Goal: Transaction & Acquisition: Purchase product/service

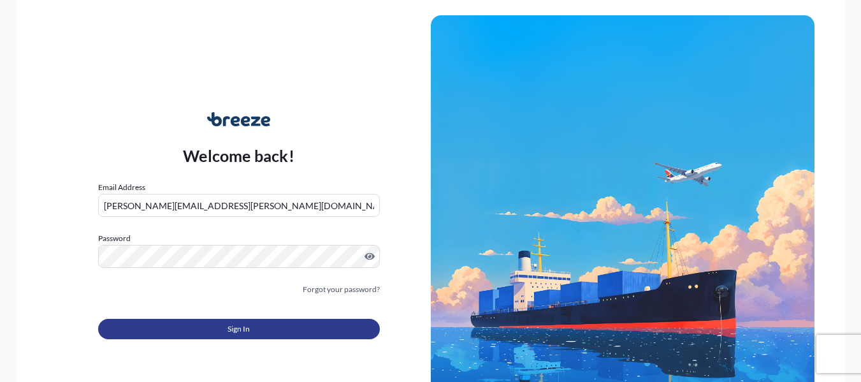
click at [268, 336] on button "Sign In" at bounding box center [239, 328] width 282 height 20
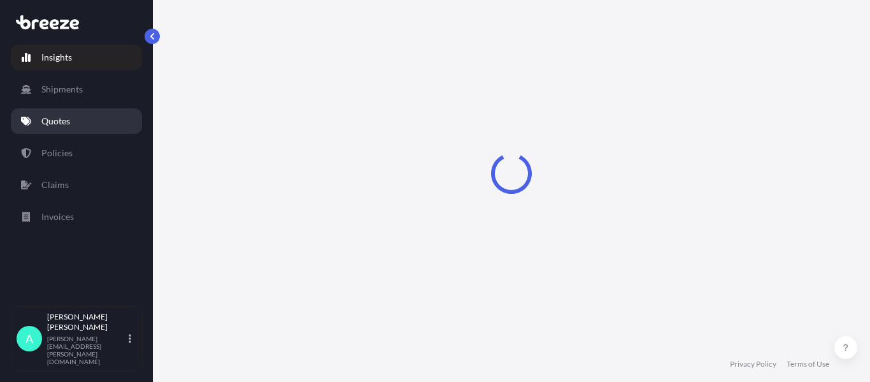
click at [59, 127] on p "Quotes" at bounding box center [55, 121] width 29 height 13
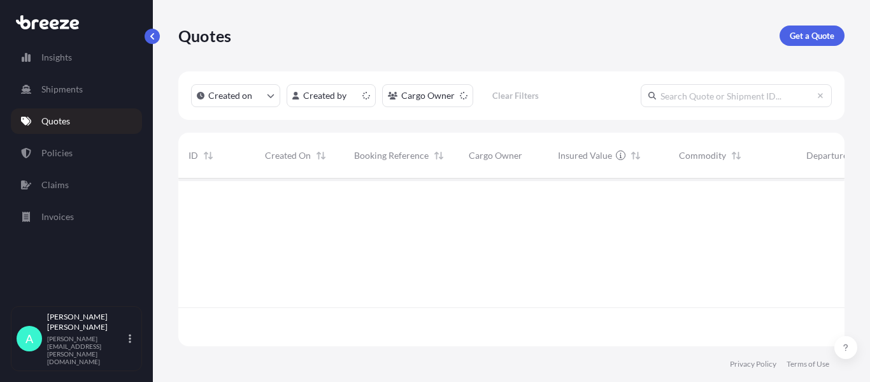
scroll to position [165, 657]
click at [799, 33] on p "Get a Quote" at bounding box center [812, 35] width 45 height 13
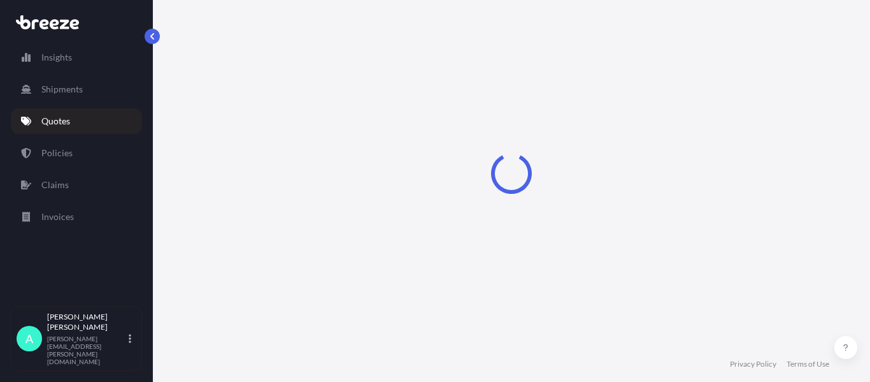
select select "Sea"
select select "1"
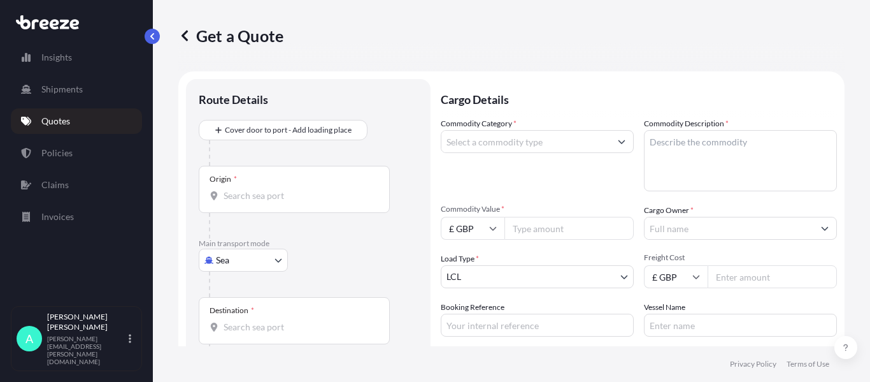
scroll to position [20, 0]
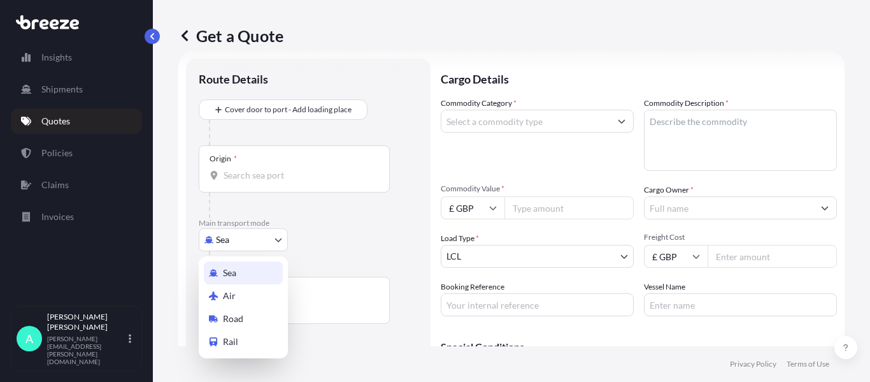
click at [240, 239] on body "Insights Shipments Quotes Policies Claims Invoices A [PERSON_NAME] [PERSON_NAME…" at bounding box center [435, 191] width 870 height 382
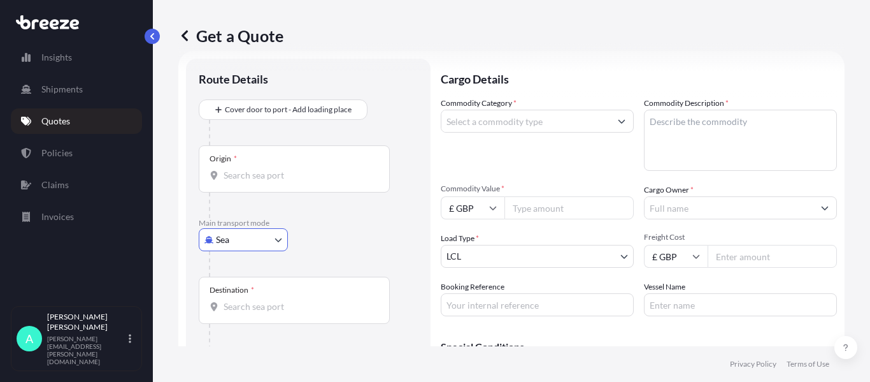
click at [253, 173] on input "Origin *" at bounding box center [299, 175] width 150 height 13
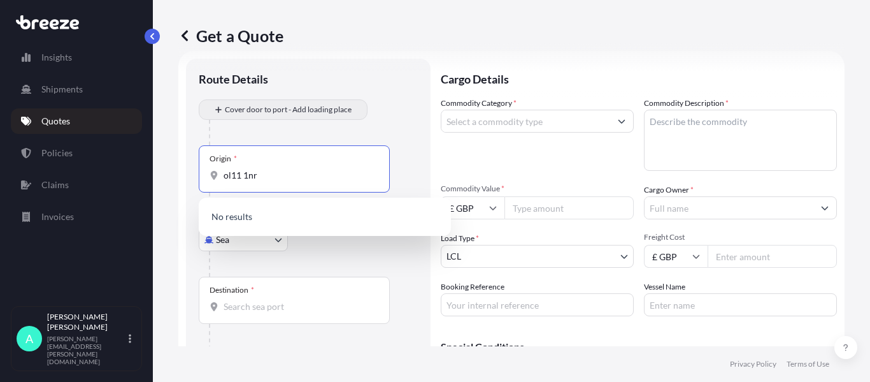
type input "ol11 1nr"
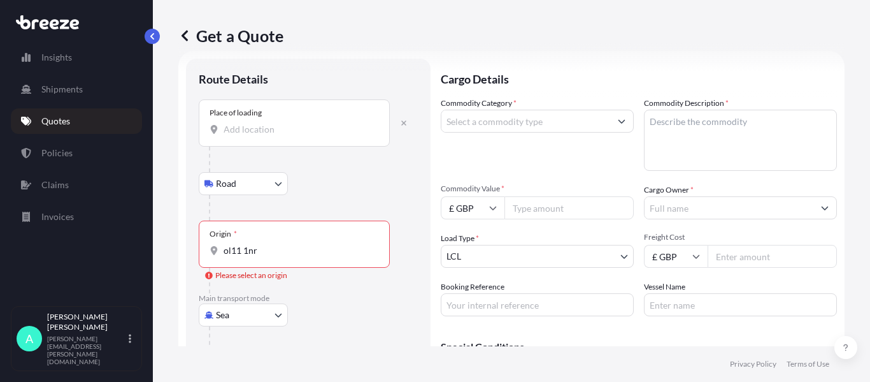
click at [271, 136] on div "Place of loading" at bounding box center [294, 122] width 191 height 47
click at [271, 136] on input "Place of loading" at bounding box center [299, 129] width 150 height 13
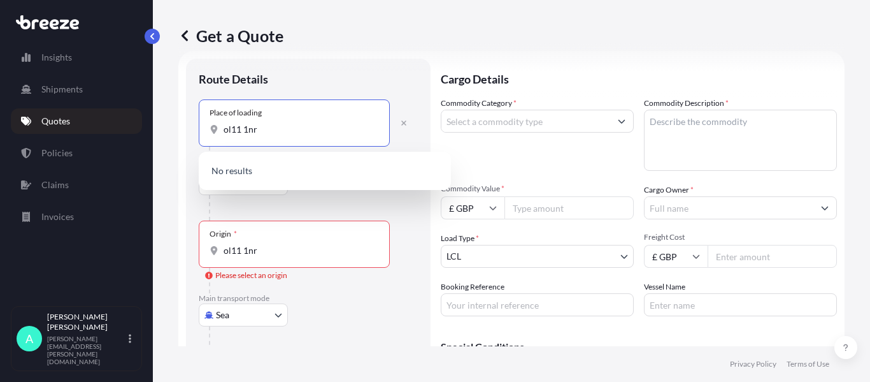
click at [274, 136] on div "Place of loading ol11 1nr" at bounding box center [294, 122] width 191 height 47
click at [274, 136] on input "ol11 1nr" at bounding box center [299, 129] width 150 height 13
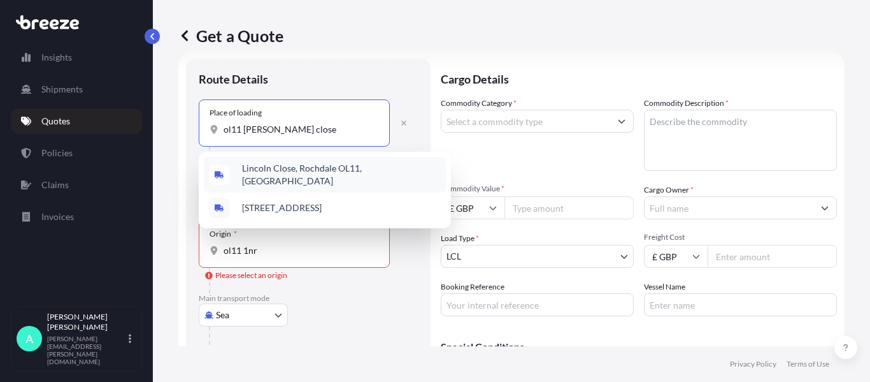
click at [330, 171] on span "Lincoln Close, Rochdale OL11, [GEOGRAPHIC_DATA]" at bounding box center [341, 174] width 199 height 25
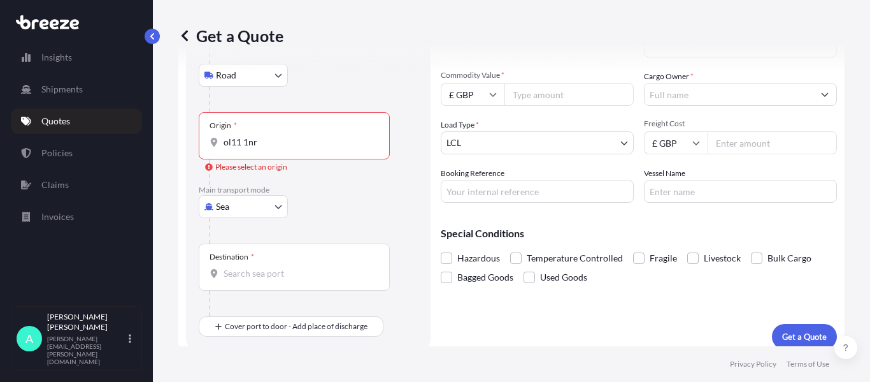
scroll to position [145, 0]
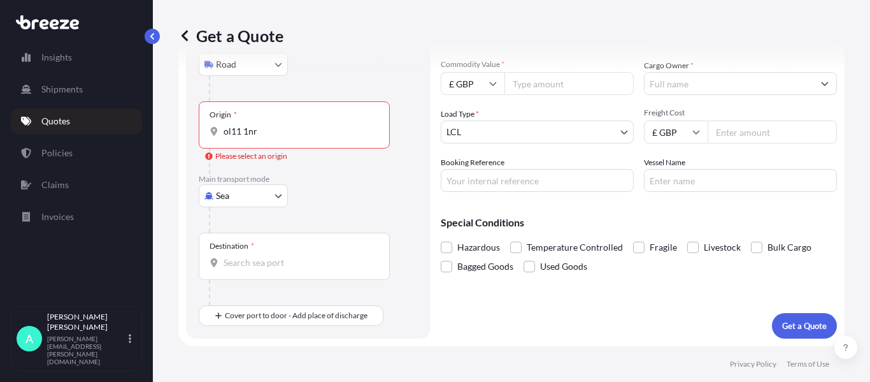
type input "Lincoln Close, Rochdale OL11, [GEOGRAPHIC_DATA]"
drag, startPoint x: 265, startPoint y: 139, endPoint x: 180, endPoint y: 143, distance: 84.8
click at [180, 143] on form "Route Details Reset Route Details Place of loading [GEOGRAPHIC_DATA] Road Road …" at bounding box center [511, 136] width 666 height 419
click at [269, 121] on div "Origin * ol11 1nr" at bounding box center [294, 124] width 191 height 47
click at [269, 125] on input "ol11 1nr" at bounding box center [299, 131] width 150 height 13
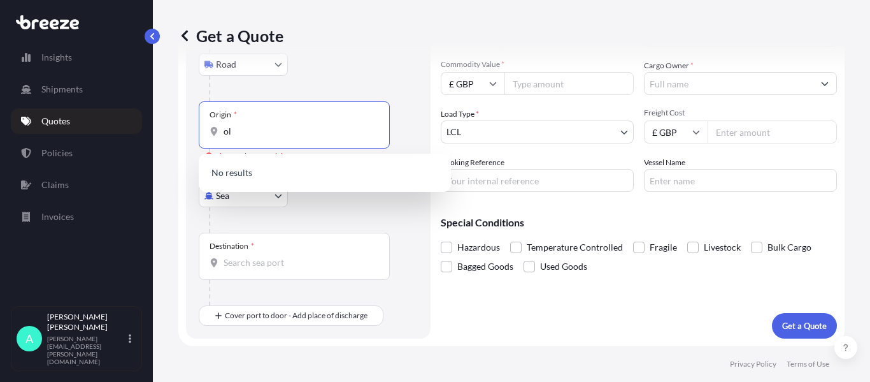
type input "o"
type input "n"
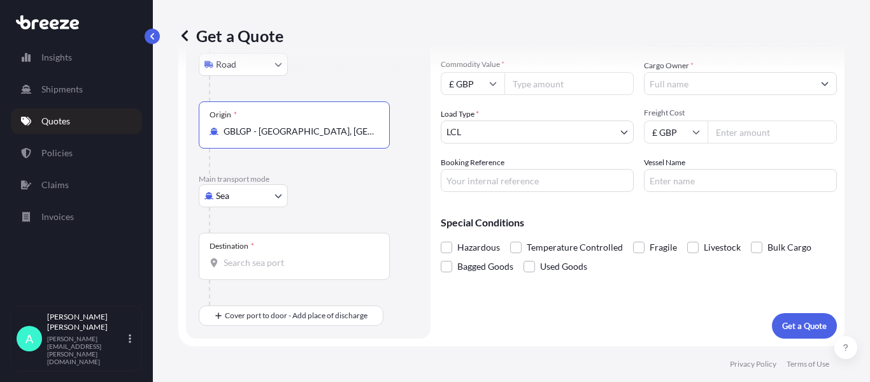
type input "GBLGP - [GEOGRAPHIC_DATA], [GEOGRAPHIC_DATA]"
click at [269, 257] on input "Destination *" at bounding box center [299, 262] width 150 height 13
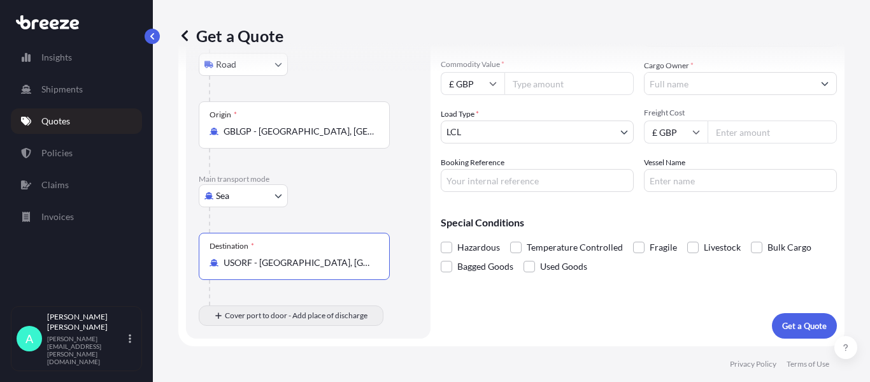
type input "USORF - [GEOGRAPHIC_DATA], [GEOGRAPHIC_DATA]"
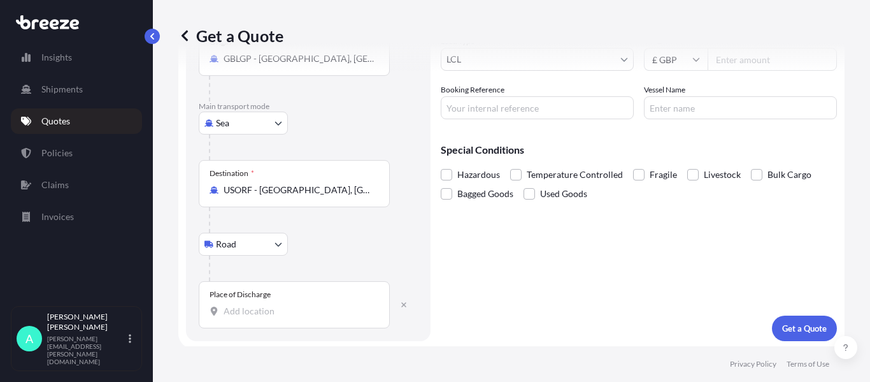
scroll to position [220, 0]
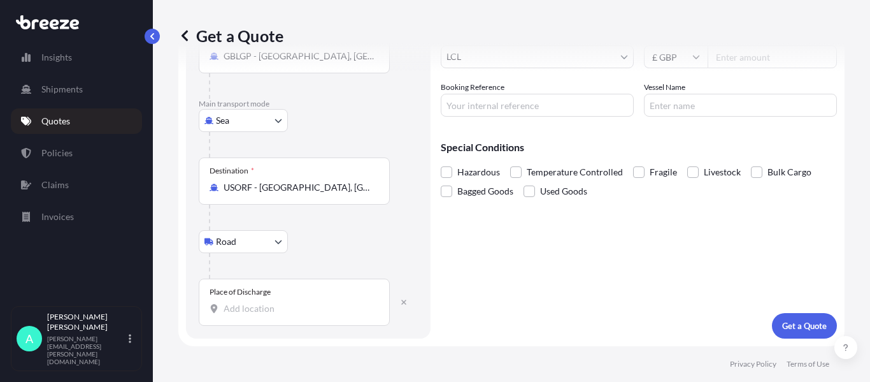
click at [266, 309] on input "Place of Discharge" at bounding box center [299, 308] width 150 height 13
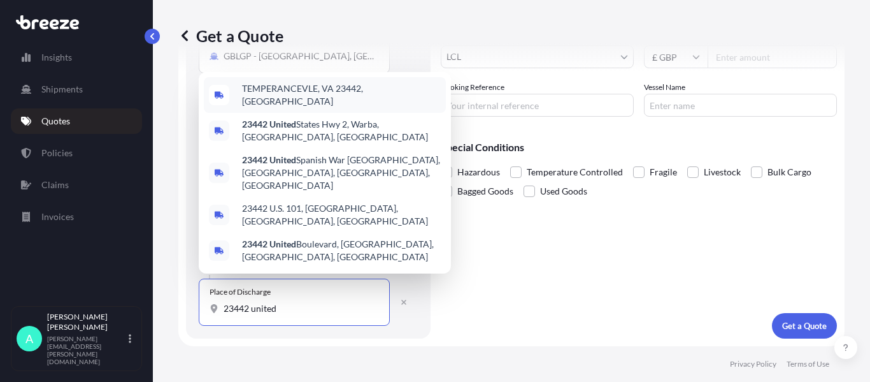
click at [354, 108] on span "TEMPERANCEVLE, VA 23442, [GEOGRAPHIC_DATA]" at bounding box center [341, 94] width 199 height 25
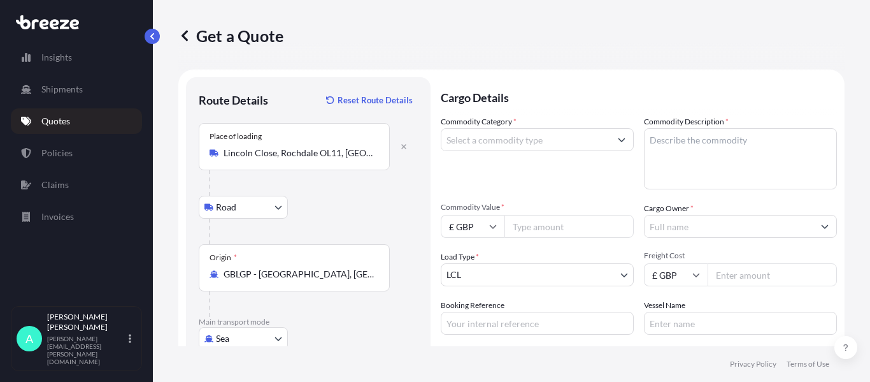
scroll to position [0, 0]
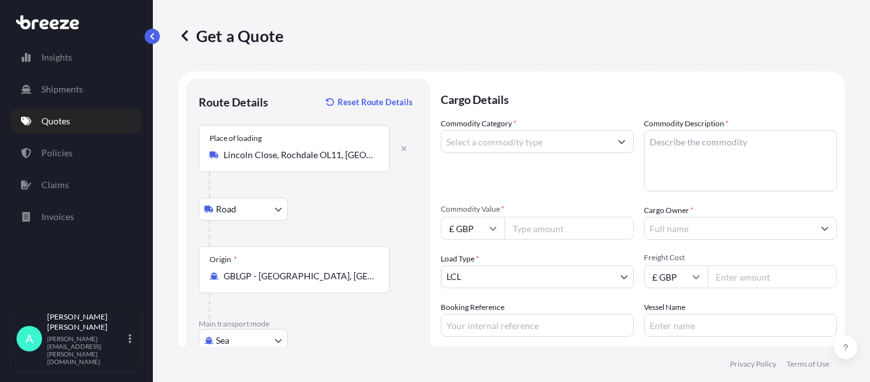
type input "TEMPERANCEVLE, VA 23442, [GEOGRAPHIC_DATA]"
click at [542, 146] on input "Commodity Category *" at bounding box center [525, 141] width 169 height 23
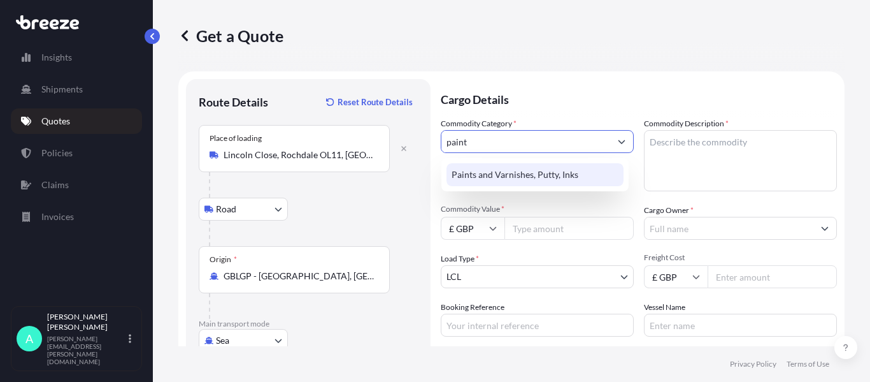
click at [539, 166] on div "Paints and Varnishes, Putty, Inks" at bounding box center [534, 174] width 177 height 23
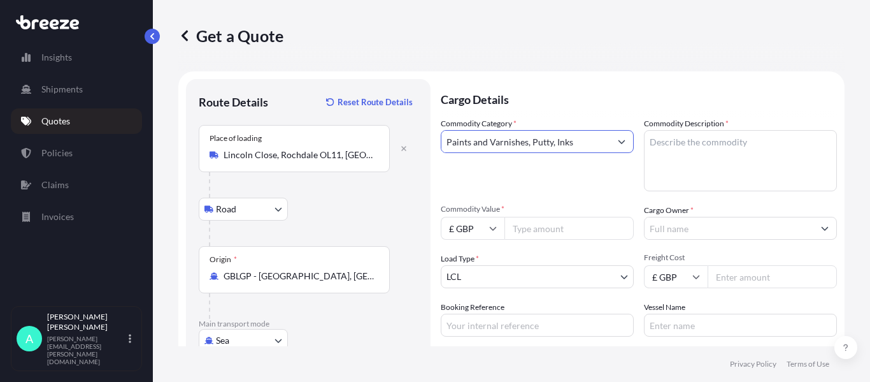
type input "Paints and Varnishes, Putty, Inks"
click at [699, 161] on textarea "Commodity Description *" at bounding box center [740, 160] width 193 height 61
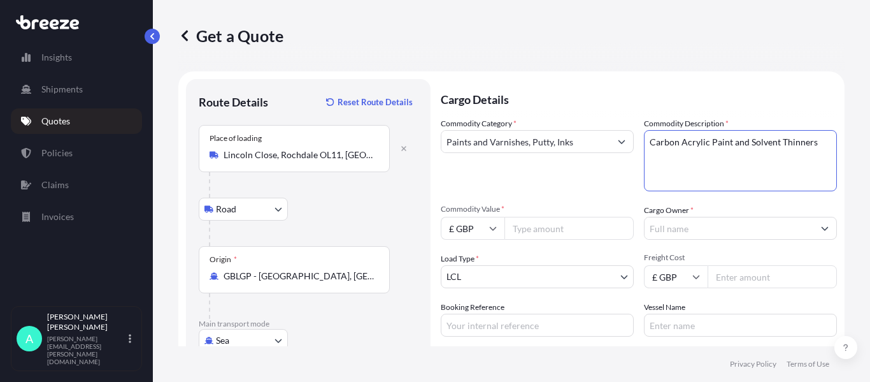
type textarea "Carbon Acrylic Paint and Solvent Thinners"
click at [578, 222] on input "Commodity Value *" at bounding box center [568, 228] width 129 height 23
type input "7988.15"
click at [678, 232] on input "Cargo Owner *" at bounding box center [729, 228] width 169 height 23
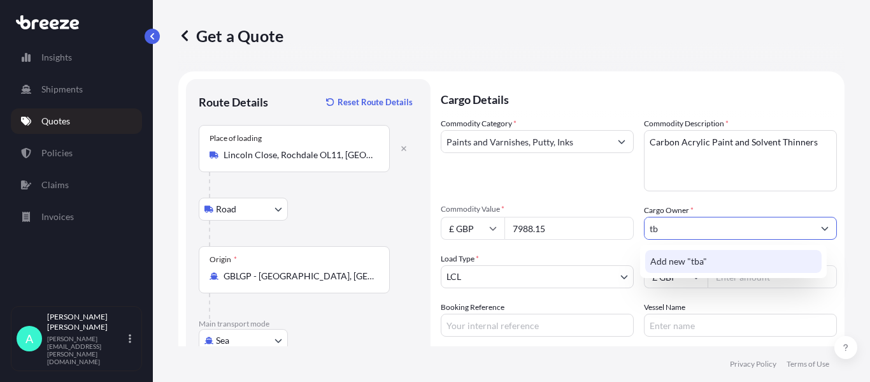
type input "t"
click at [697, 255] on span "Add new "TBA Protective Solutions"" at bounding box center [722, 261] width 144 height 13
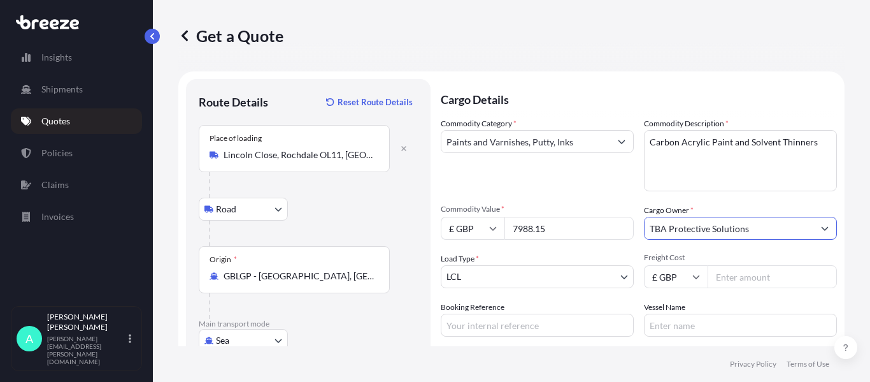
type input "TBA Protective Solutions"
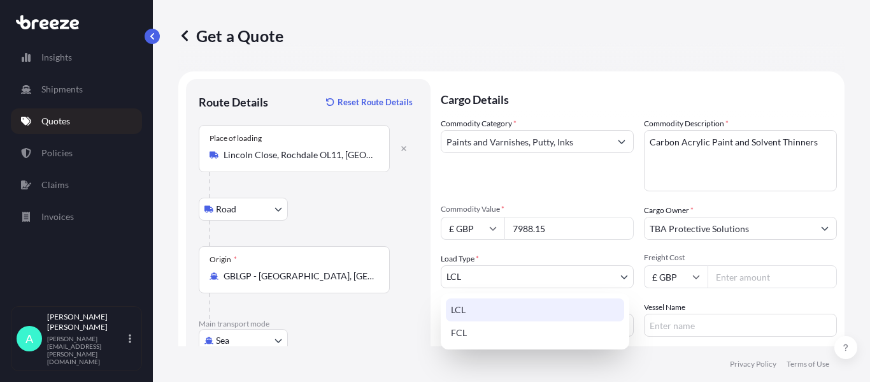
click at [500, 284] on body "0 options available. 1 option available. 0 options available. 1 option availabl…" at bounding box center [435, 191] width 870 height 382
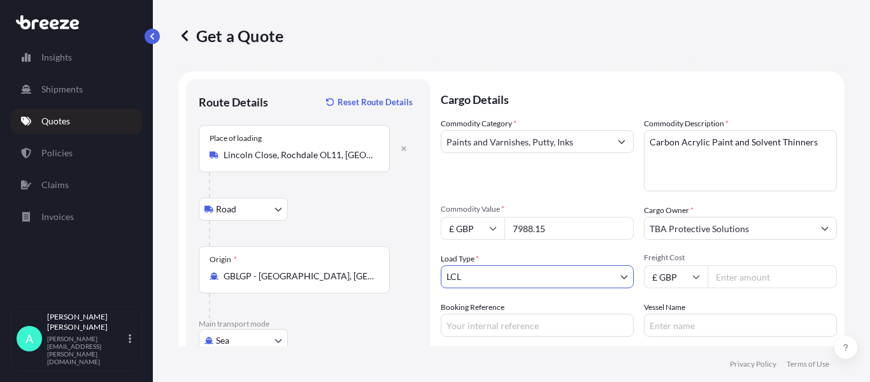
click at [520, 327] on input "Booking Reference" at bounding box center [537, 324] width 193 height 23
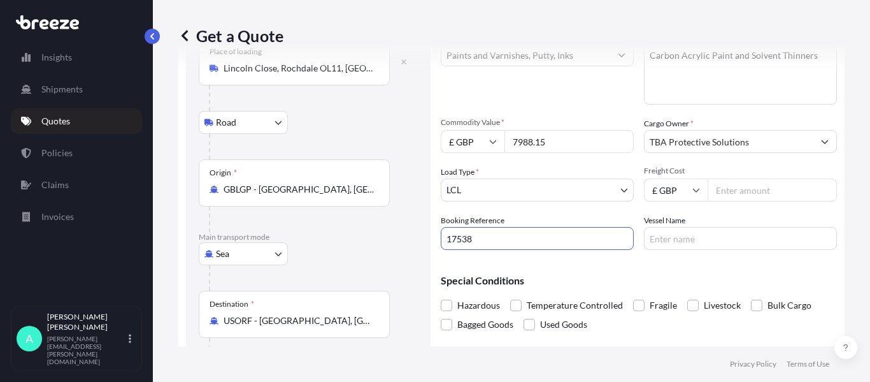
scroll to position [127, 0]
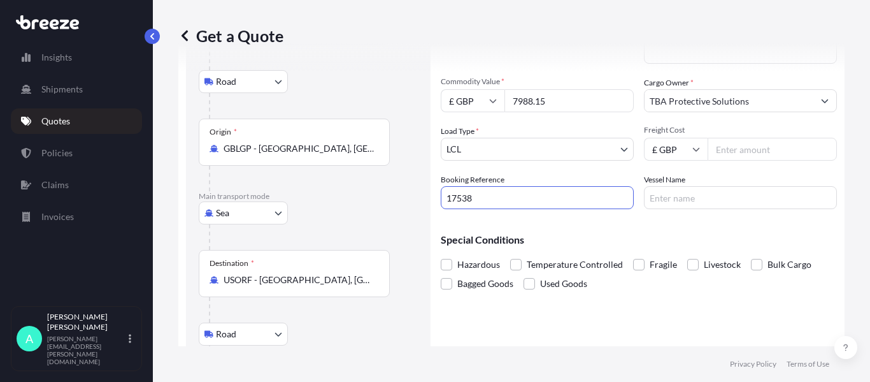
type input "17538"
click at [678, 197] on input "Vessel Name" at bounding box center [740, 197] width 193 height 23
type input "TBC"
click at [494, 262] on span "Hazardous" at bounding box center [478, 264] width 43 height 19
click at [441, 255] on input "Hazardous" at bounding box center [441, 255] width 0 height 0
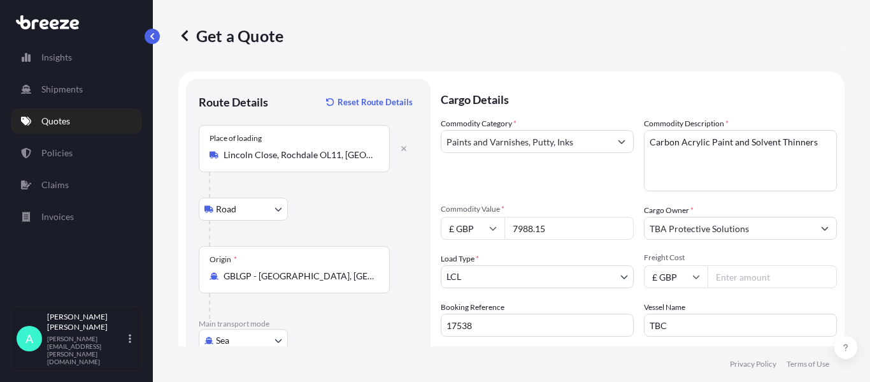
scroll to position [220, 0]
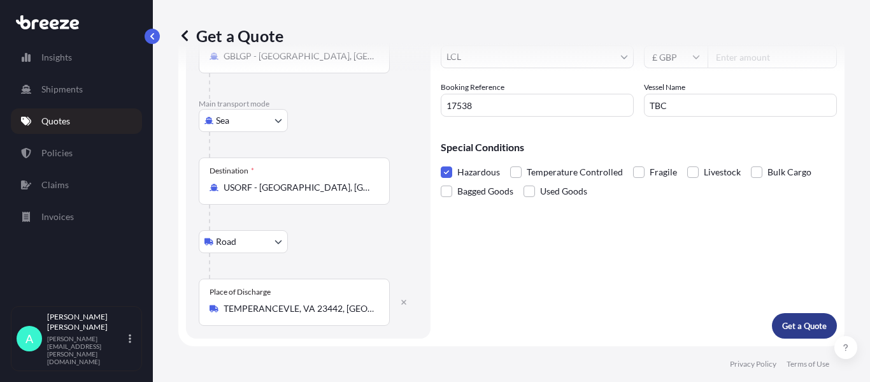
click at [797, 315] on button "Get a Quote" at bounding box center [804, 325] width 65 height 25
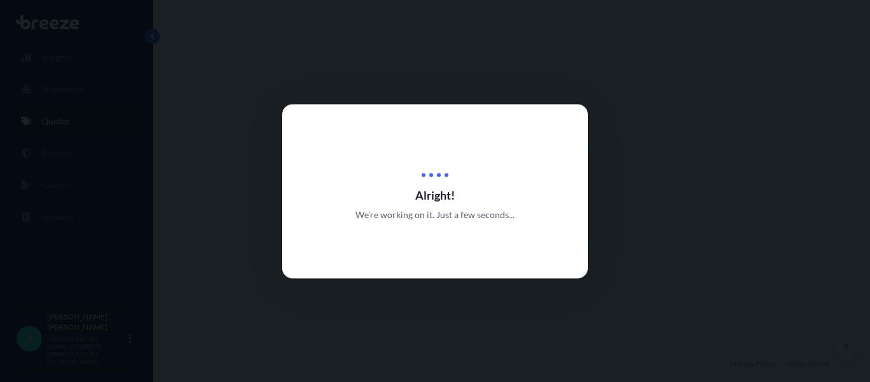
select select "Road"
select select "Sea"
select select "Road"
select select "1"
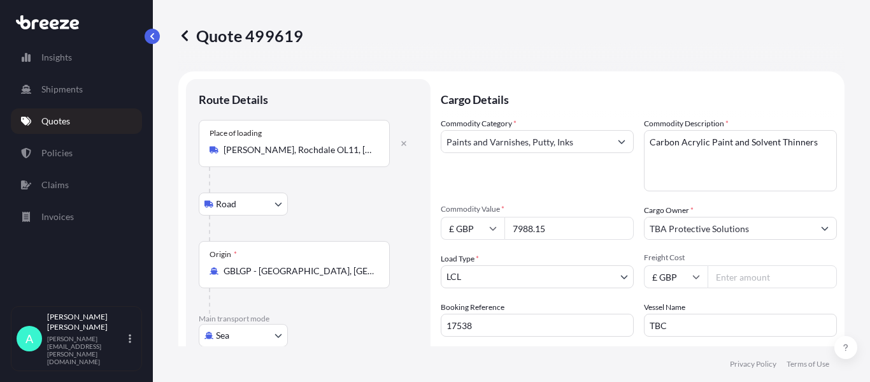
click at [753, 275] on input "Freight Cost" at bounding box center [772, 276] width 129 height 23
type input "1160"
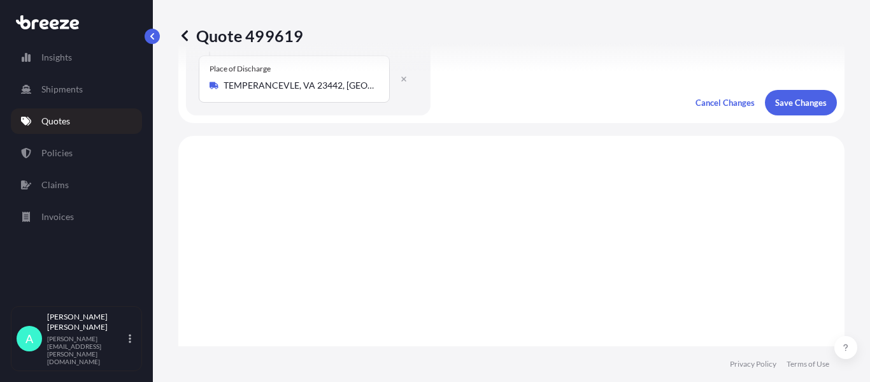
scroll to position [510, 0]
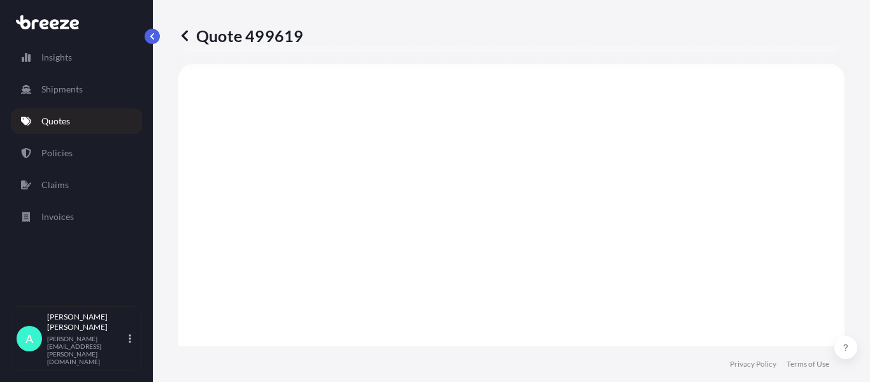
select select "Road"
select select "Sea"
select select "Road"
select select "1"
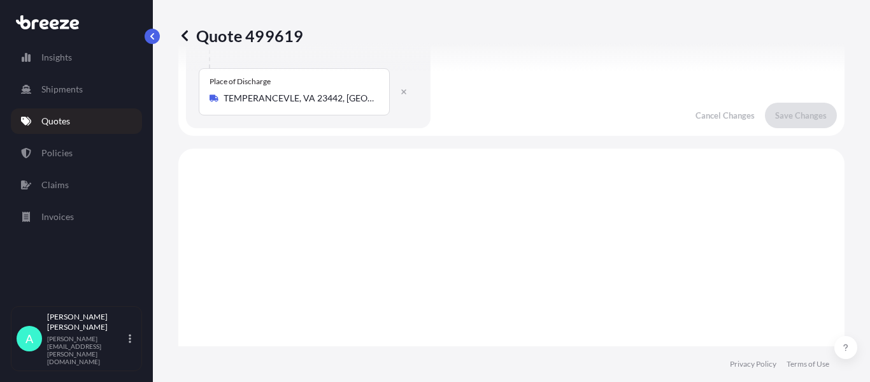
scroll to position [0, 0]
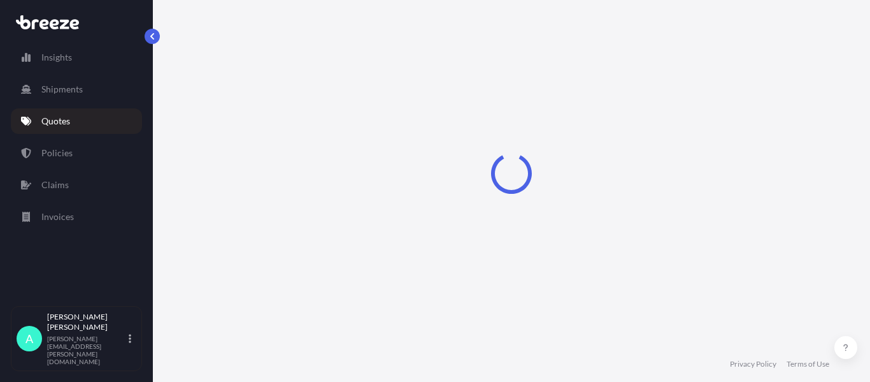
select select "Road"
select select "Sea"
select select "Road"
select select "1"
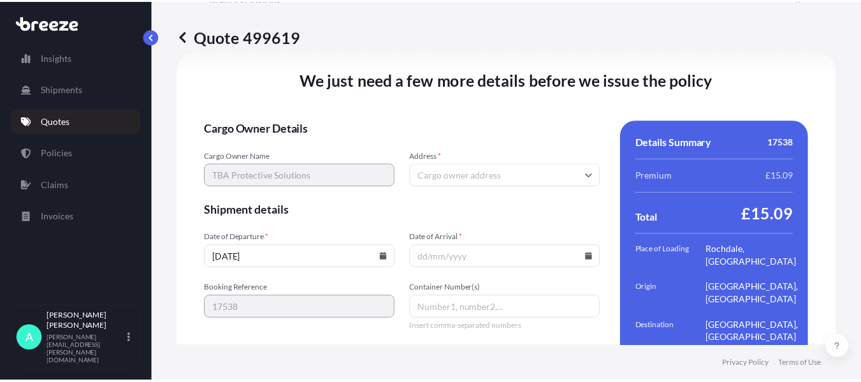
scroll to position [2002, 0]
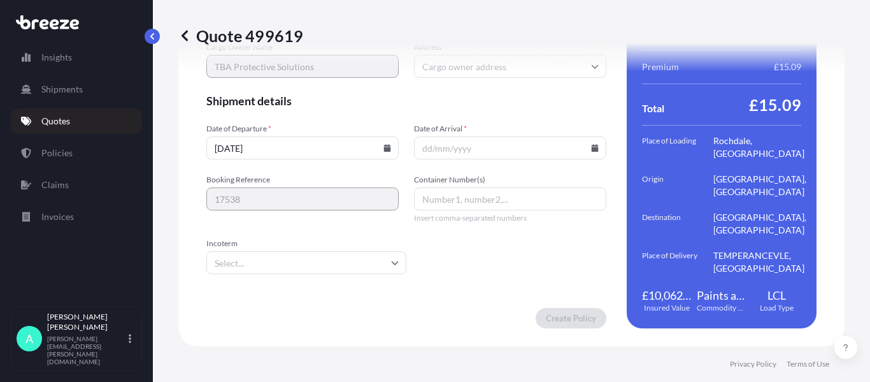
click at [592, 150] on icon at bounding box center [595, 148] width 7 height 8
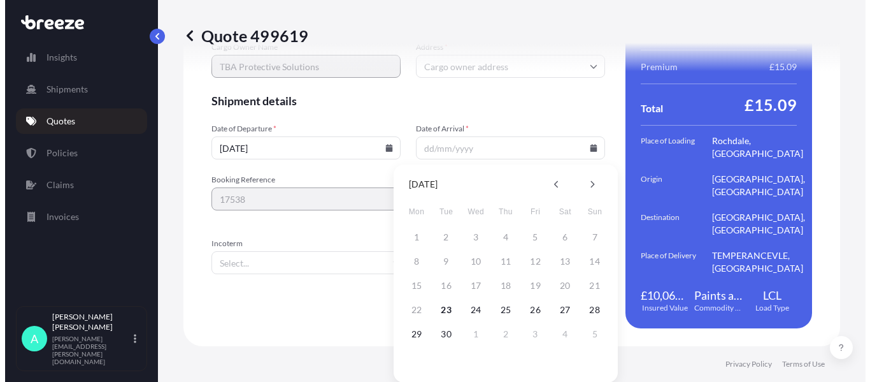
scroll to position [2015, 0]
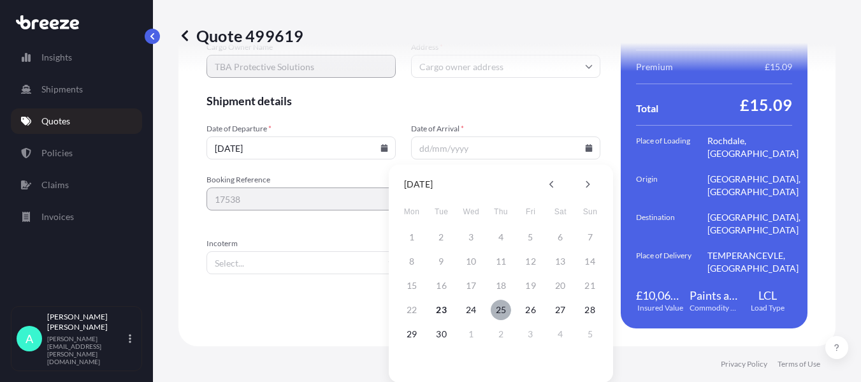
click at [503, 310] on button "25" at bounding box center [500, 309] width 20 height 20
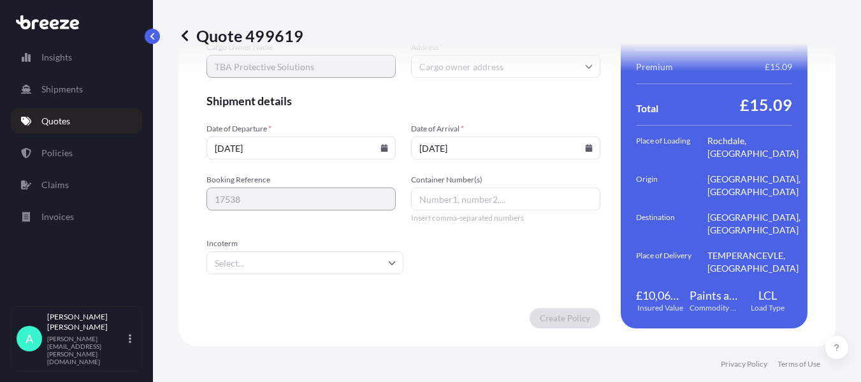
scroll to position [2002, 0]
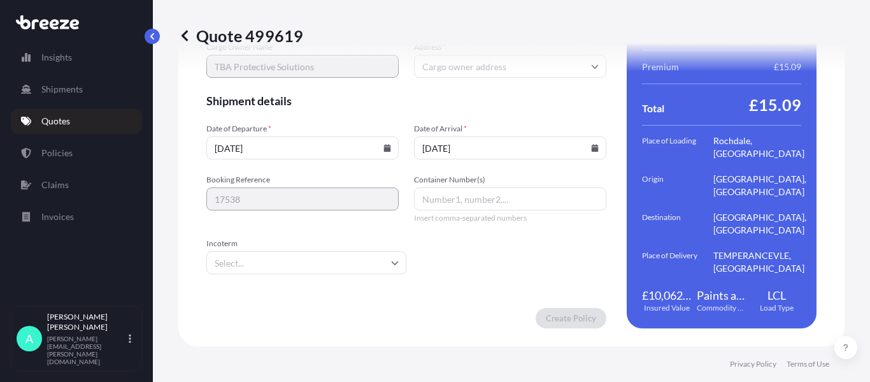
click at [592, 151] on icon at bounding box center [595, 148] width 7 height 8
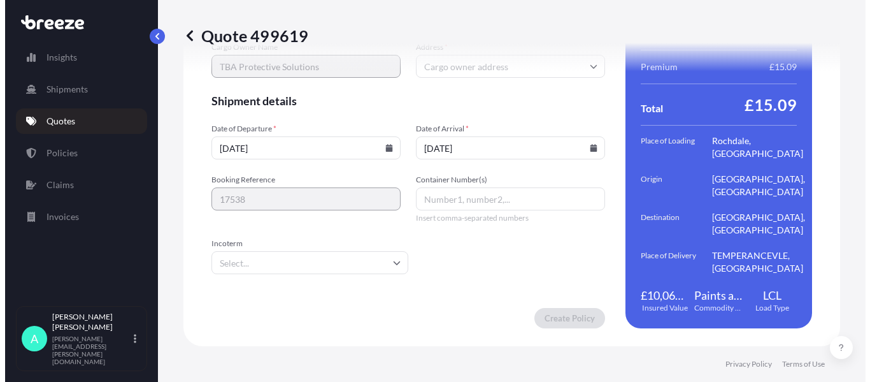
scroll to position [2015, 0]
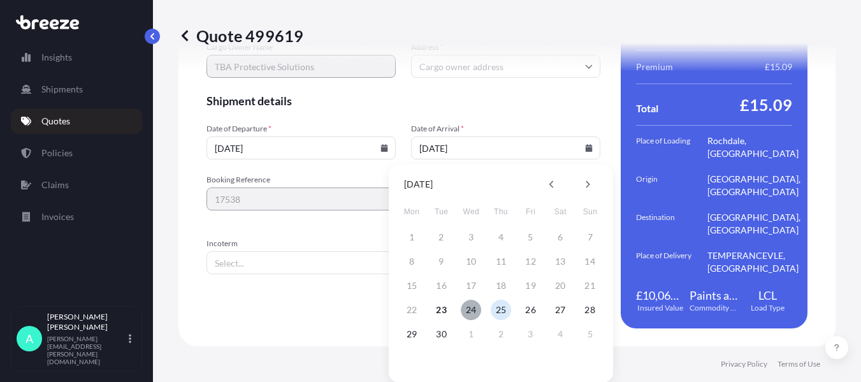
click at [462, 312] on button "24" at bounding box center [471, 309] width 20 height 20
type input "24/09/2025"
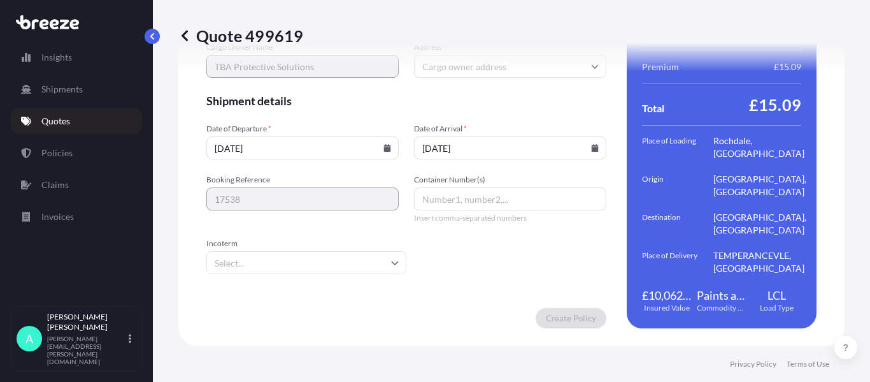
scroll to position [2002, 0]
click at [275, 269] on input "Incoterm" at bounding box center [306, 262] width 200 height 23
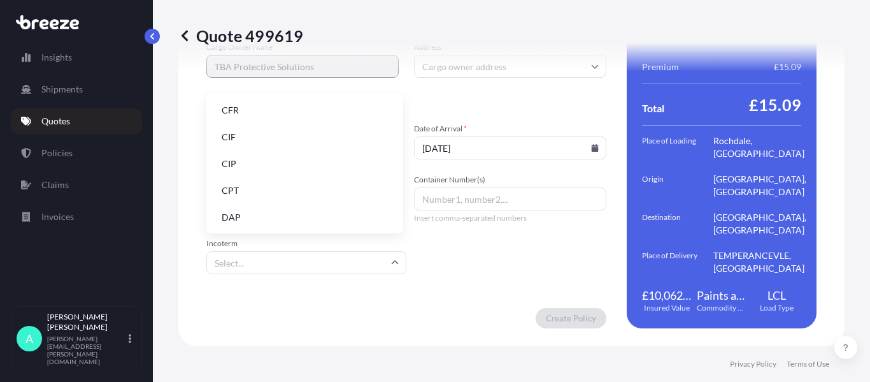
click at [246, 216] on li "DAP" at bounding box center [304, 217] width 187 height 24
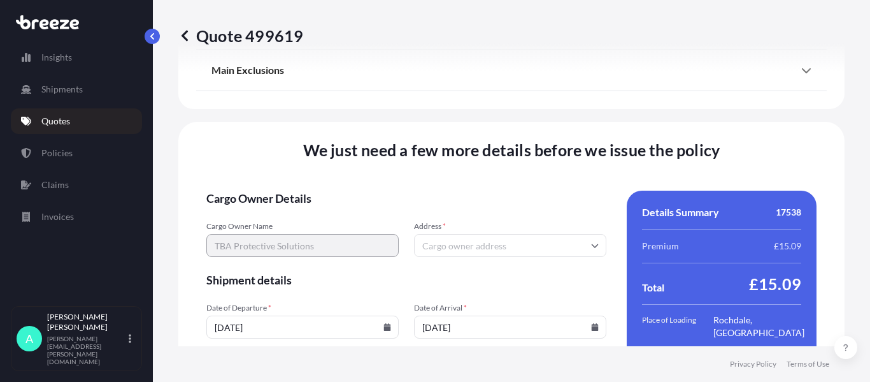
scroll to position [1811, 0]
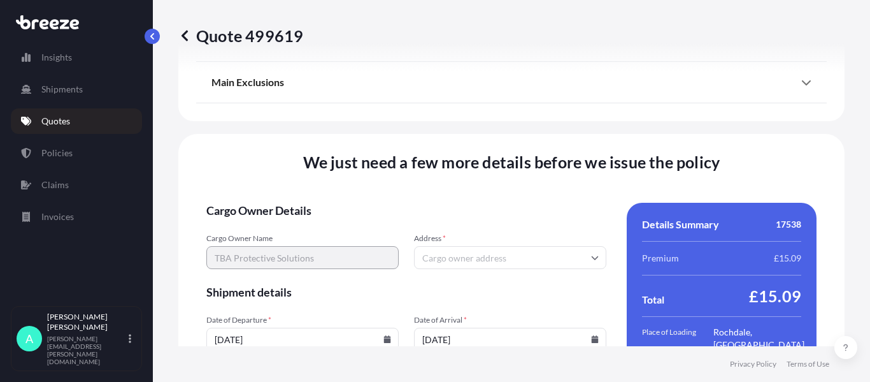
click at [496, 257] on input "Address *" at bounding box center [510, 257] width 192 height 23
click at [487, 283] on div "Please type and select an option" at bounding box center [505, 294] width 179 height 31
click at [462, 253] on input "Address *" at bounding box center [510, 257] width 192 height 23
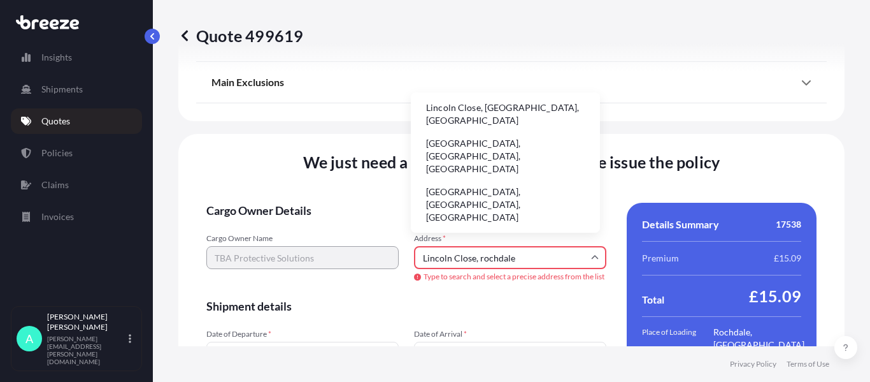
click at [477, 101] on li "Lincoln Close, Rochdale, UK" at bounding box center [505, 113] width 179 height 33
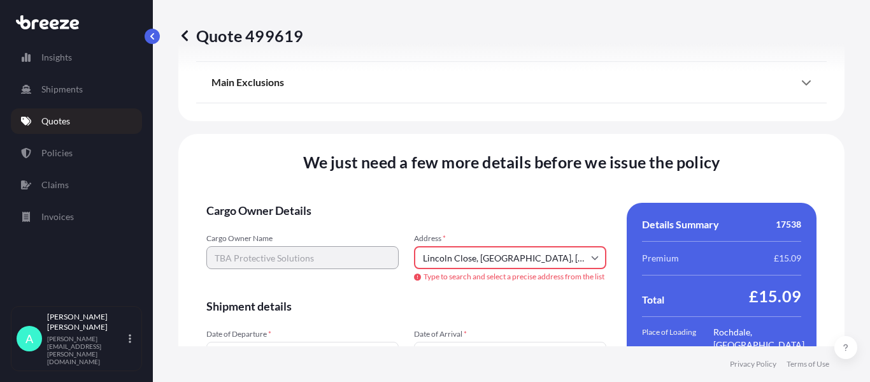
type input "[PERSON_NAME], Rochdale OL11, [GEOGRAPHIC_DATA]"
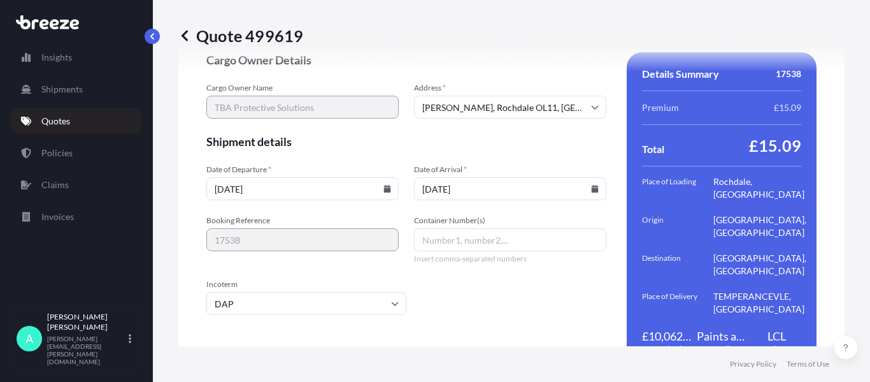
scroll to position [2002, 0]
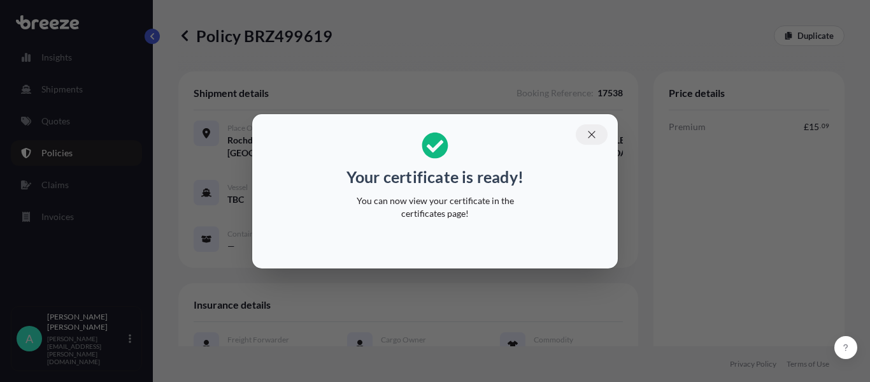
click at [591, 127] on button "button" at bounding box center [592, 134] width 32 height 20
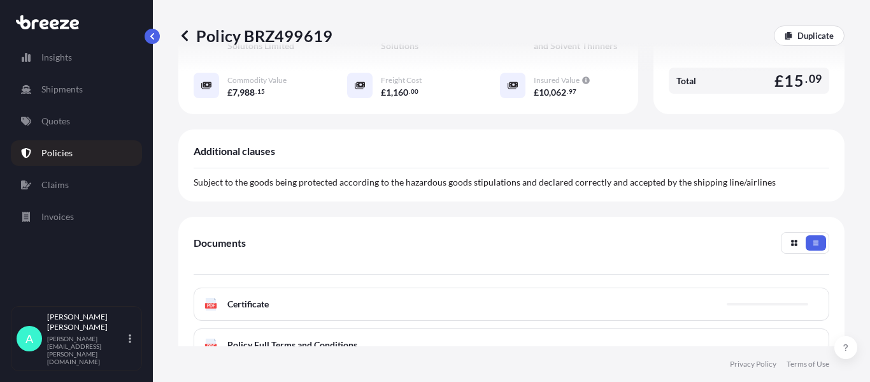
scroll to position [497, 0]
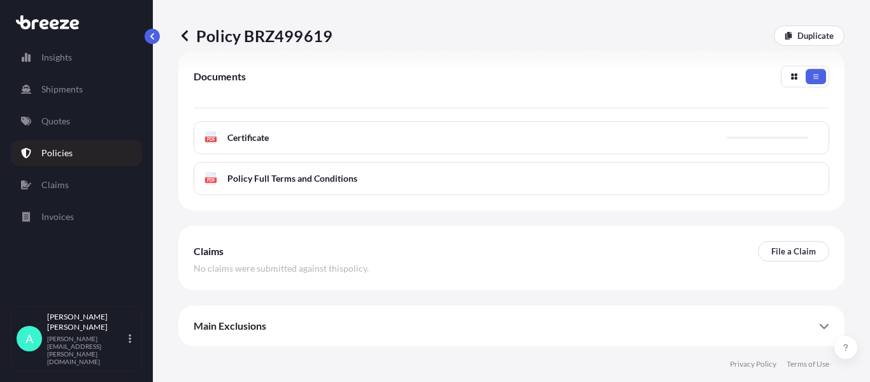
click at [285, 145] on div "PDF Certificate" at bounding box center [512, 137] width 636 height 33
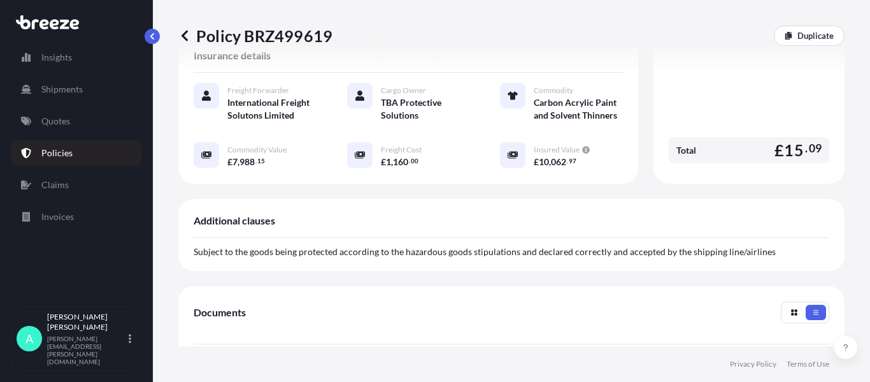
scroll to position [434, 0]
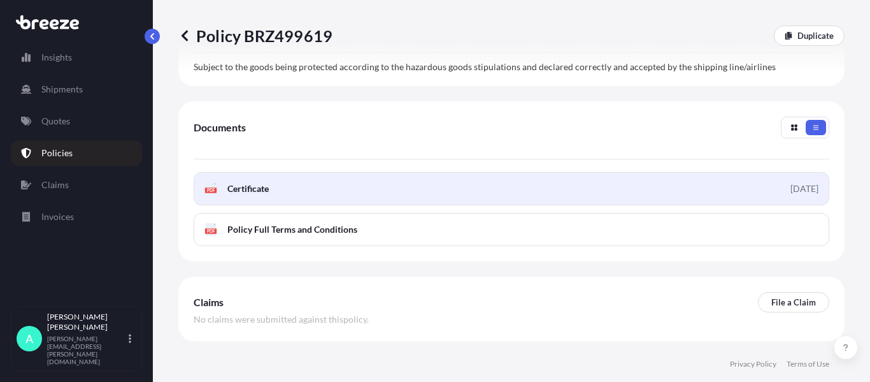
click at [311, 205] on link "PDF Certificate 2025-09-23" at bounding box center [512, 188] width 636 height 33
